Goal: Task Accomplishment & Management: Use online tool/utility

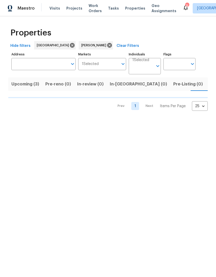
scroll to position [0, 9]
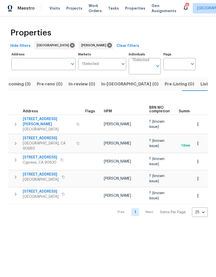
click at [42, 135] on span "[STREET_ADDRESS]" at bounding box center [48, 137] width 50 height 5
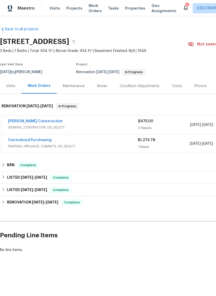
click at [39, 121] on link "Navarro Construction" at bounding box center [35, 121] width 55 height 4
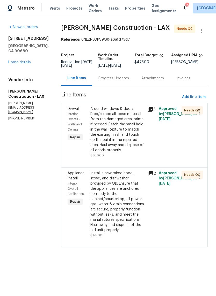
click at [130, 141] on div "Around windows & doors. Prep/scrape all loose material from the damaged area; p…" at bounding box center [117, 129] width 54 height 47
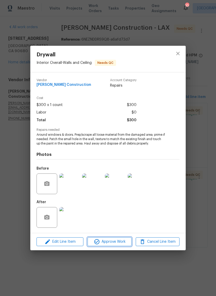
click at [116, 240] on span "Approve Work" at bounding box center [109, 242] width 41 height 6
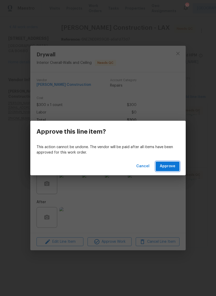
click at [172, 166] on span "Approve" at bounding box center [168, 166] width 16 height 6
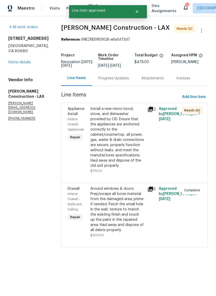
click at [134, 159] on div "Install a new micro hood, stove, and dishwasher provided by OD. Ensure that the…" at bounding box center [117, 137] width 54 height 62
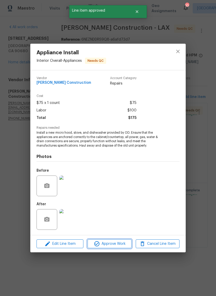
click at [117, 245] on span "Approve Work" at bounding box center [109, 244] width 41 height 6
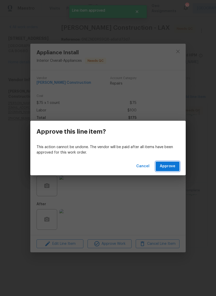
click at [171, 164] on span "Approve" at bounding box center [168, 166] width 16 height 6
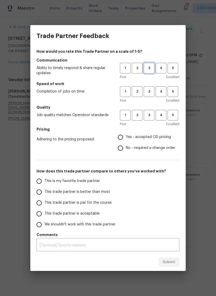
click at [149, 64] on button "3" at bounding box center [148, 68] width 11 height 11
click at [148, 88] on button "3" at bounding box center [148, 91] width 11 height 11
click at [147, 115] on span "3" at bounding box center [149, 115] width 10 height 6
click at [123, 136] on input "Yes - accepted OD pricing" at bounding box center [120, 137] width 11 height 11
radio input "true"
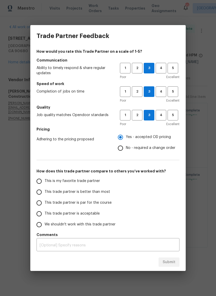
click at [42, 206] on input "This trade partner is par for the course" at bounding box center [39, 203] width 11 height 11
radio input "false"
click at [41, 192] on input "This trade partner is better than most" at bounding box center [39, 192] width 11 height 11
click at [168, 262] on span "Submit" at bounding box center [168, 262] width 13 height 6
radio input "true"
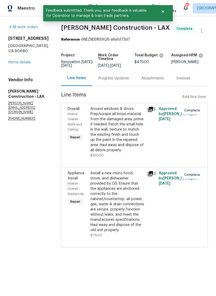
click at [28, 53] on div "10692 Sycamore Ave Stanton, CA 90680 Home details" at bounding box center [28, 50] width 40 height 29
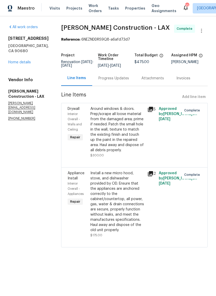
click at [23, 61] on link "Home details" at bounding box center [19, 63] width 22 height 4
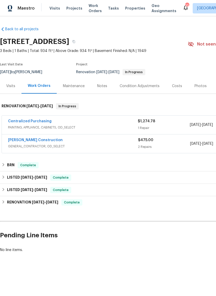
click at [31, 123] on link "Centralized Purchasing" at bounding box center [29, 121] width 43 height 4
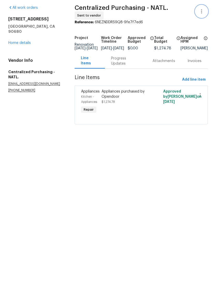
click at [199, 25] on button "button" at bounding box center [201, 31] width 12 height 12
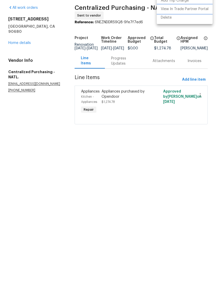
click at [187, 24] on li "View In Trade Partner Portal" at bounding box center [184, 28] width 56 height 9
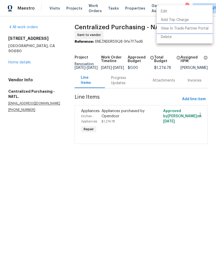
click at [175, 27] on li "View In Trade Partner Portal" at bounding box center [184, 28] width 56 height 9
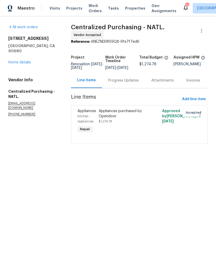
click at [172, 158] on html "Maestro Visits Projects Work Orders Tasks Properties Geo Assignments 10 [GEOGRA…" at bounding box center [108, 79] width 216 height 158
click at [201, 29] on icon "button" at bounding box center [201, 31] width 6 height 6
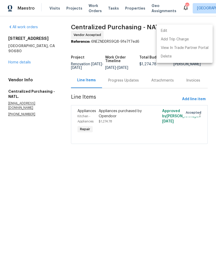
click at [137, 181] on div at bounding box center [108, 138] width 216 height 277
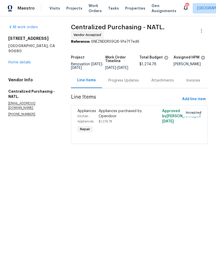
click at [117, 116] on div "Appliances purchased by Opendoor" at bounding box center [124, 113] width 50 height 10
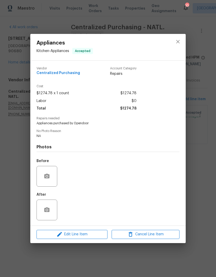
click at [20, 180] on div "Appliances Kitchen - Appliances Accepted Vendor Centralized Purchasing Account …" at bounding box center [108, 138] width 216 height 277
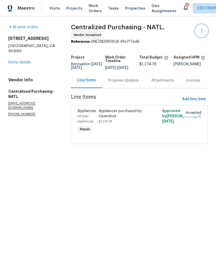
click at [201, 30] on icon "button" at bounding box center [201, 31] width 6 height 6
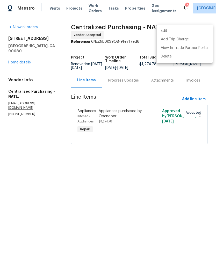
click at [181, 49] on li "View In Trade Partner Portal" at bounding box center [184, 48] width 56 height 9
